Goal: Task Accomplishment & Management: Manage account settings

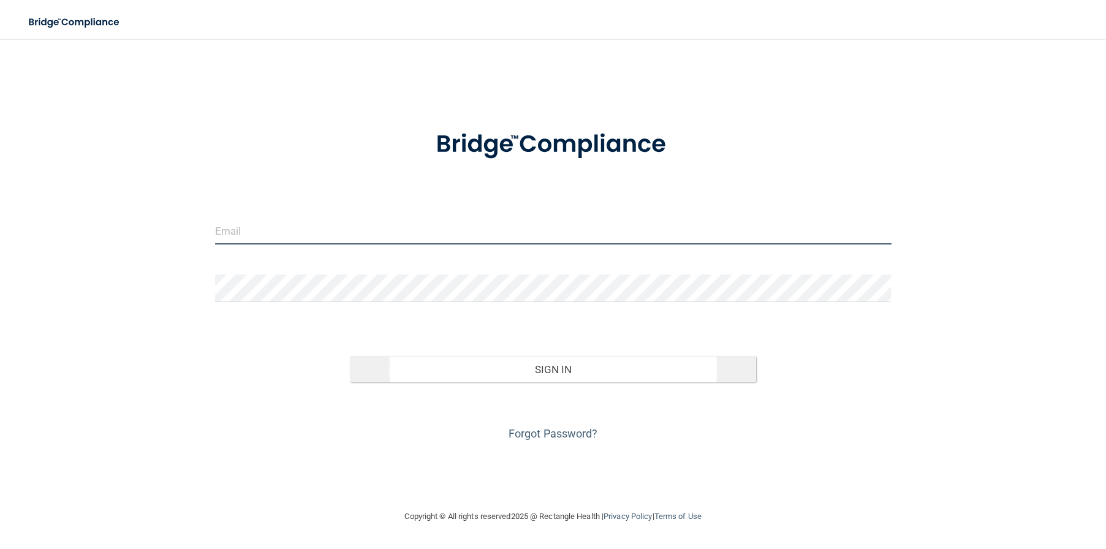
type input "[EMAIL_ADDRESS][DOMAIN_NAME]"
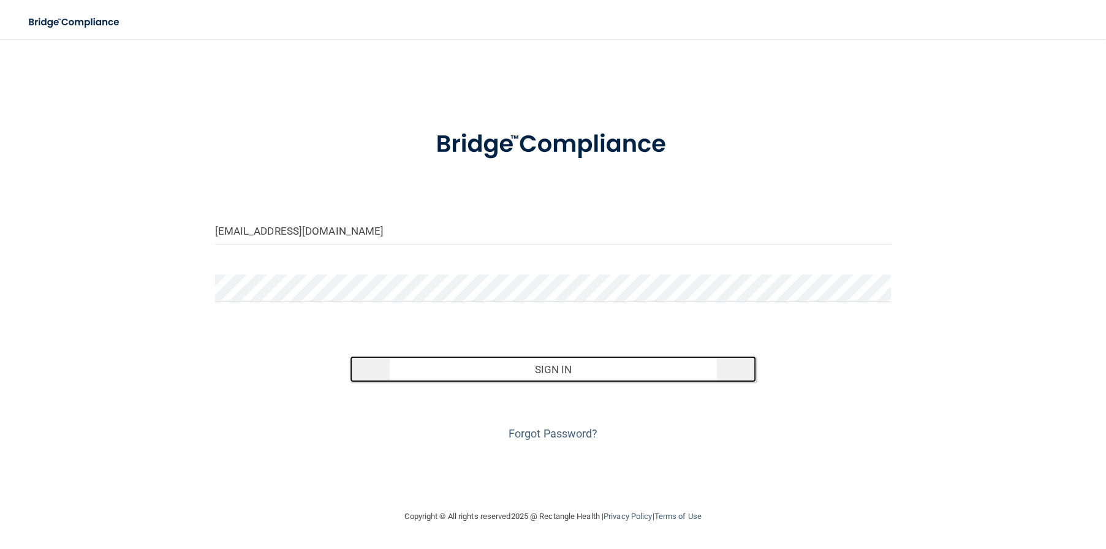
click at [566, 365] on button "Sign In" at bounding box center [553, 369] width 406 height 27
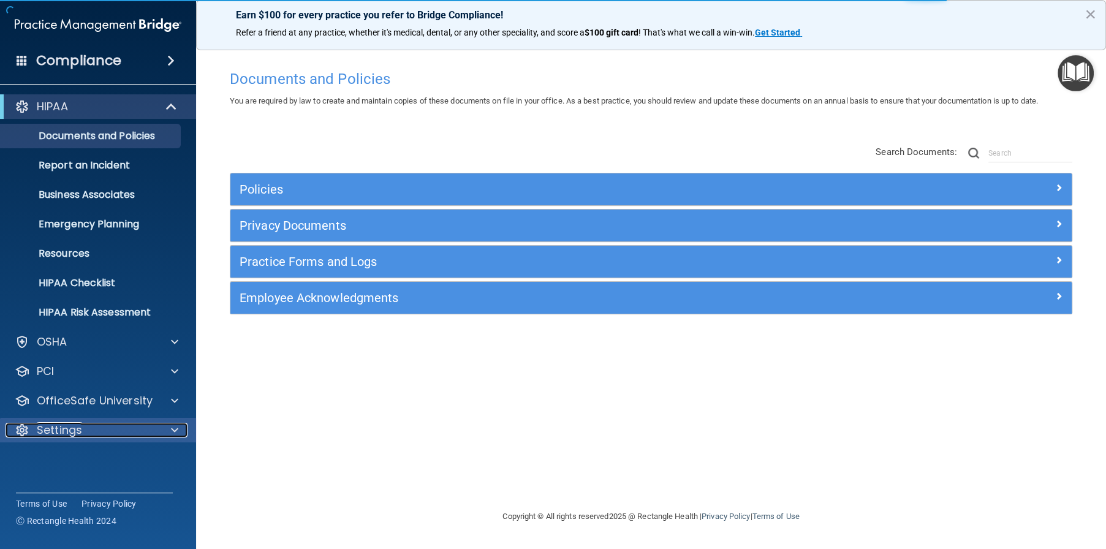
click at [59, 436] on p "Settings" at bounding box center [59, 430] width 45 height 15
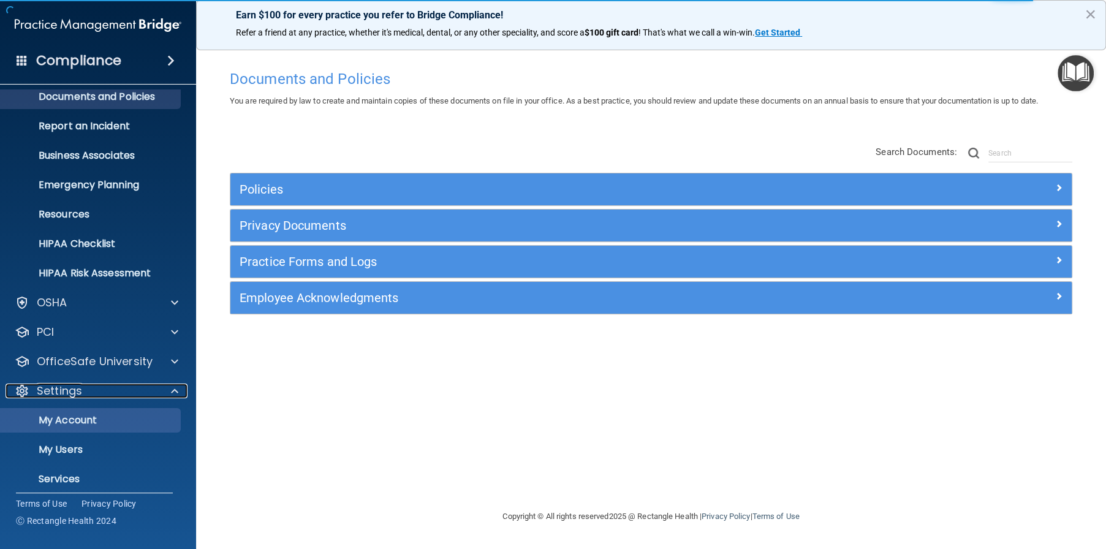
scroll to position [61, 0]
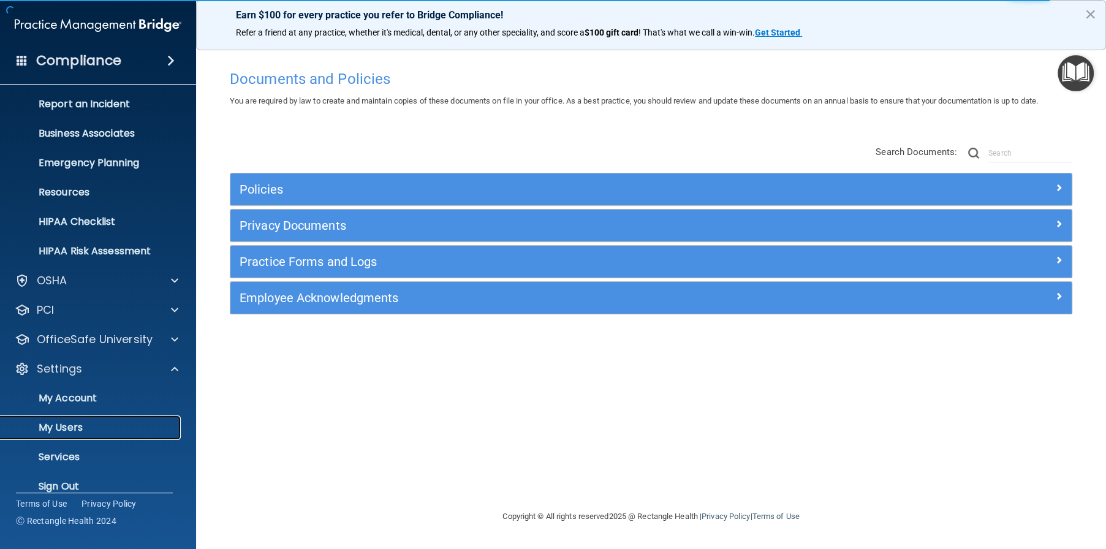
click at [66, 431] on p "My Users" at bounding box center [91, 428] width 167 height 12
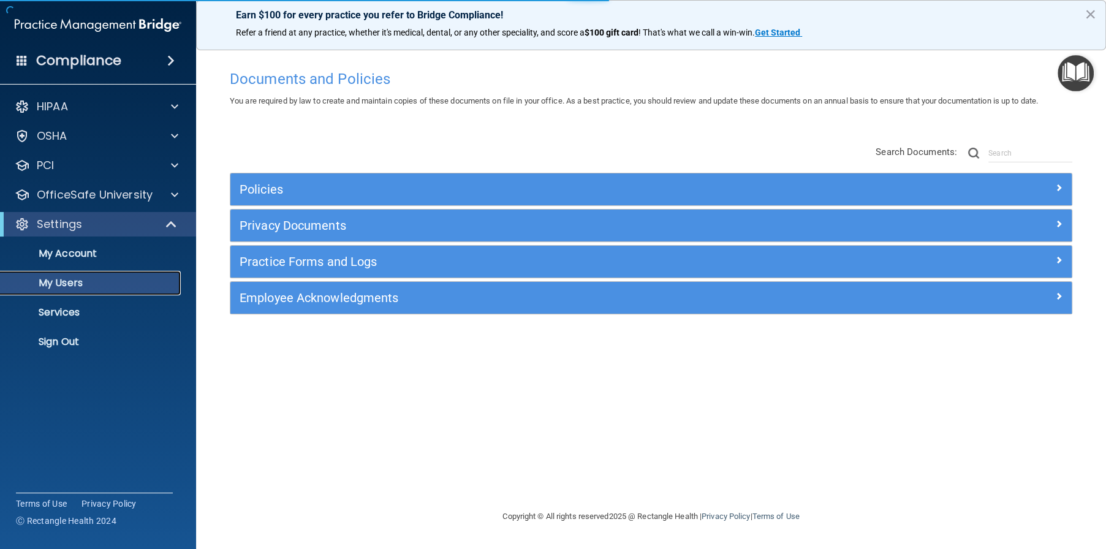
select select "20"
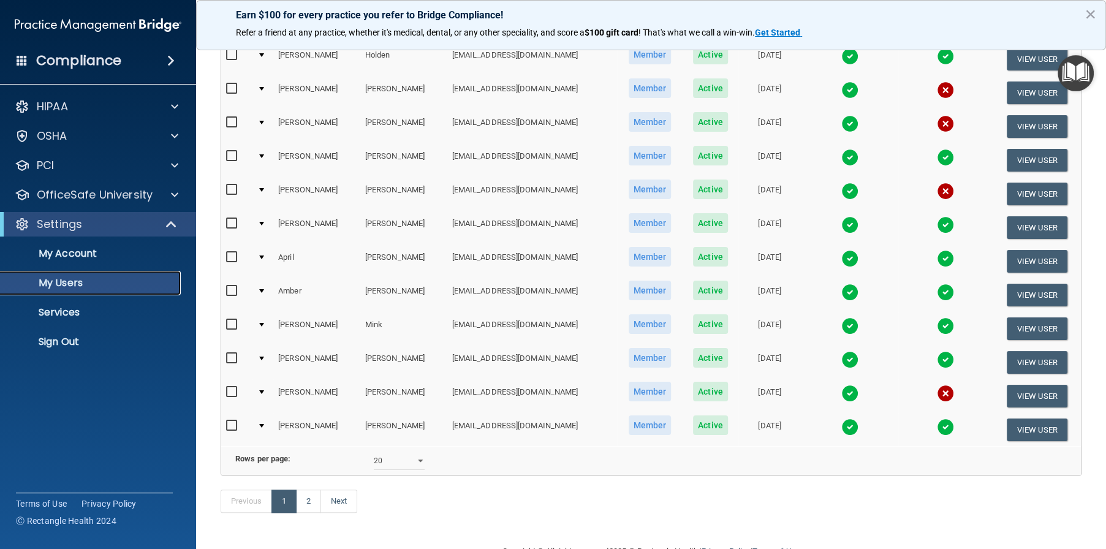
scroll to position [462, 0]
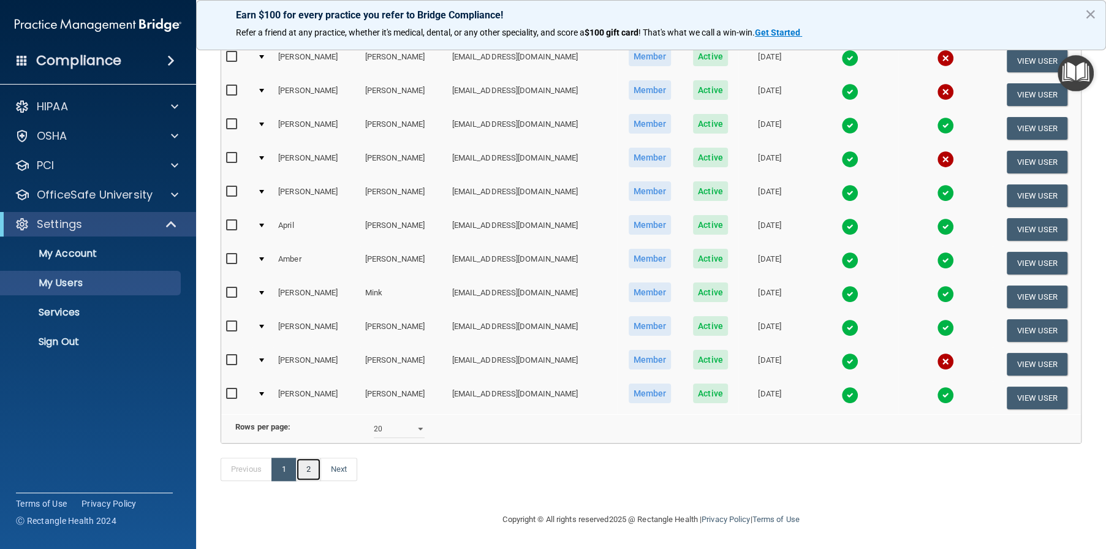
click at [313, 471] on link "2" at bounding box center [308, 469] width 25 height 23
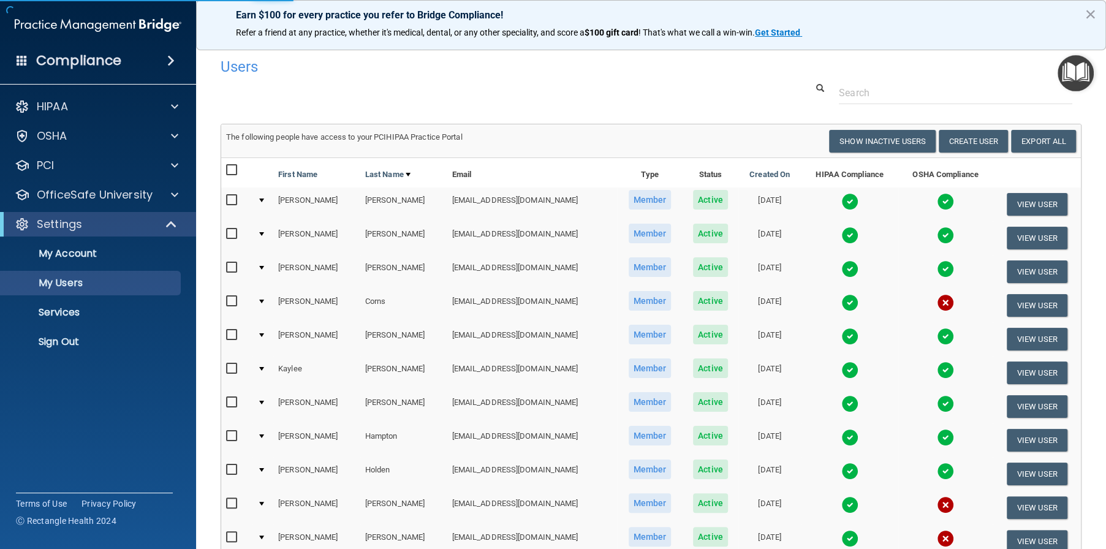
select select "20"
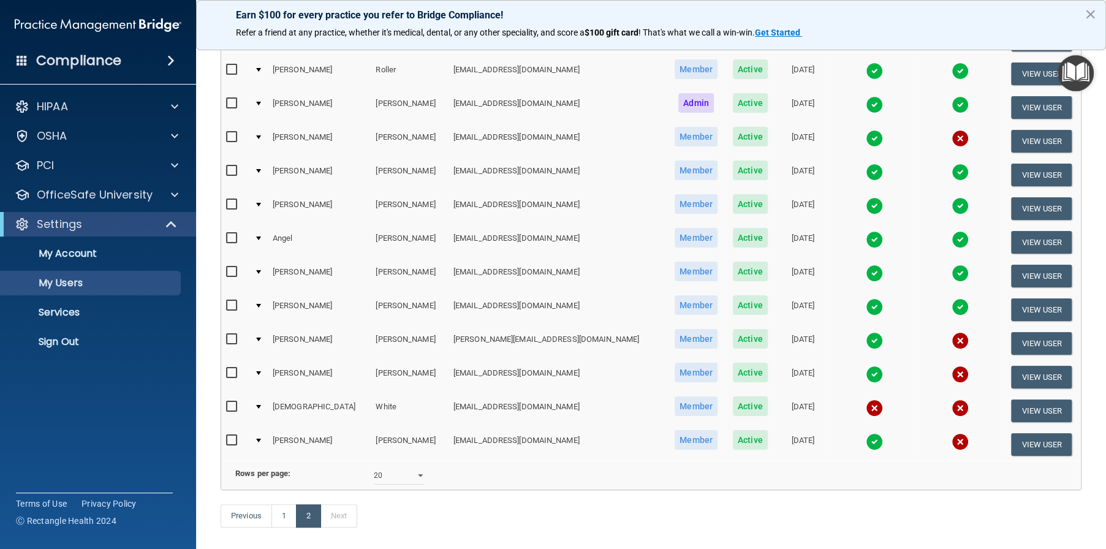
scroll to position [200, 0]
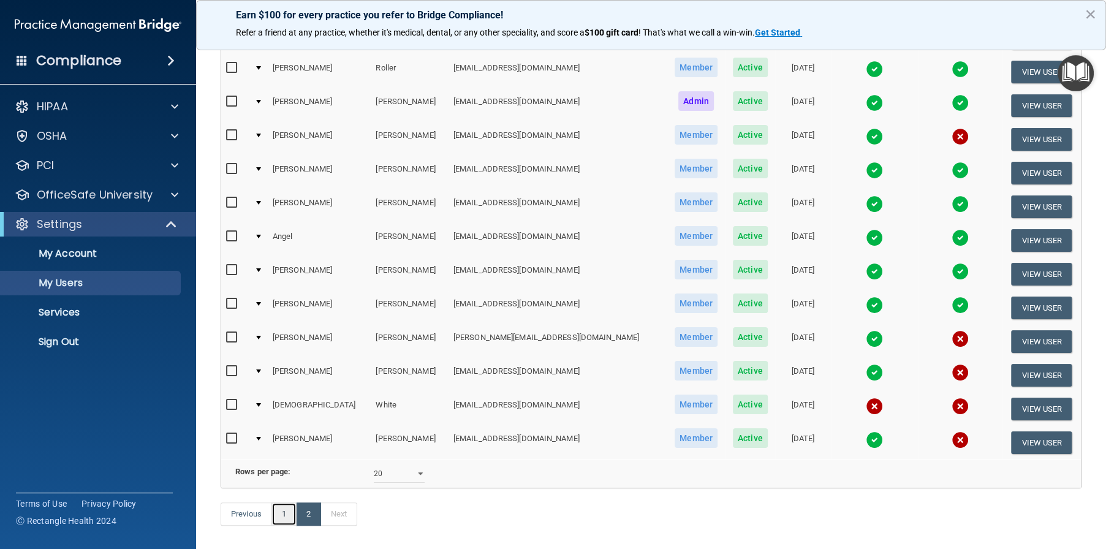
click at [291, 526] on link "1" at bounding box center [284, 514] width 25 height 23
select select "20"
